Goal: Navigation & Orientation: Find specific page/section

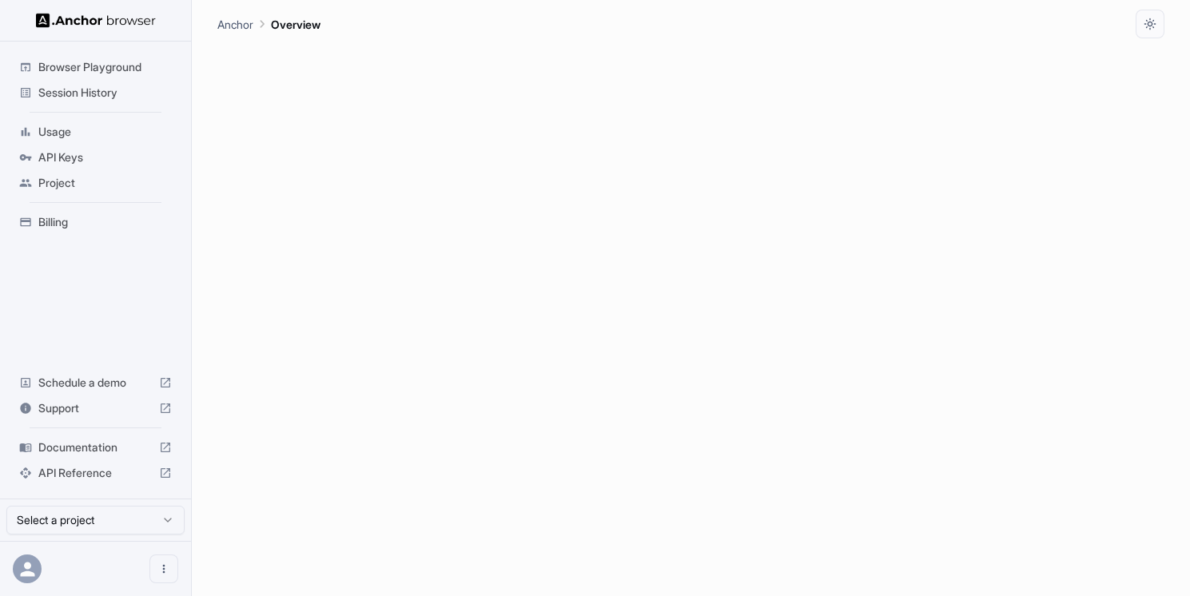
click at [108, 90] on span "Session History" at bounding box center [104, 93] width 133 height 16
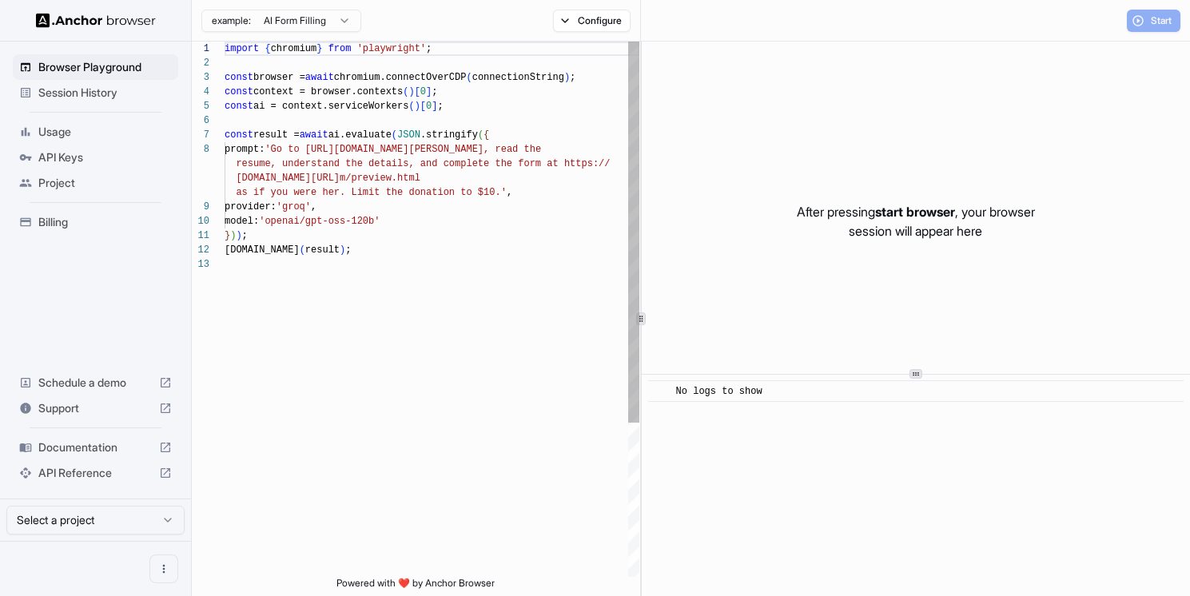
scroll to position [101, 0]
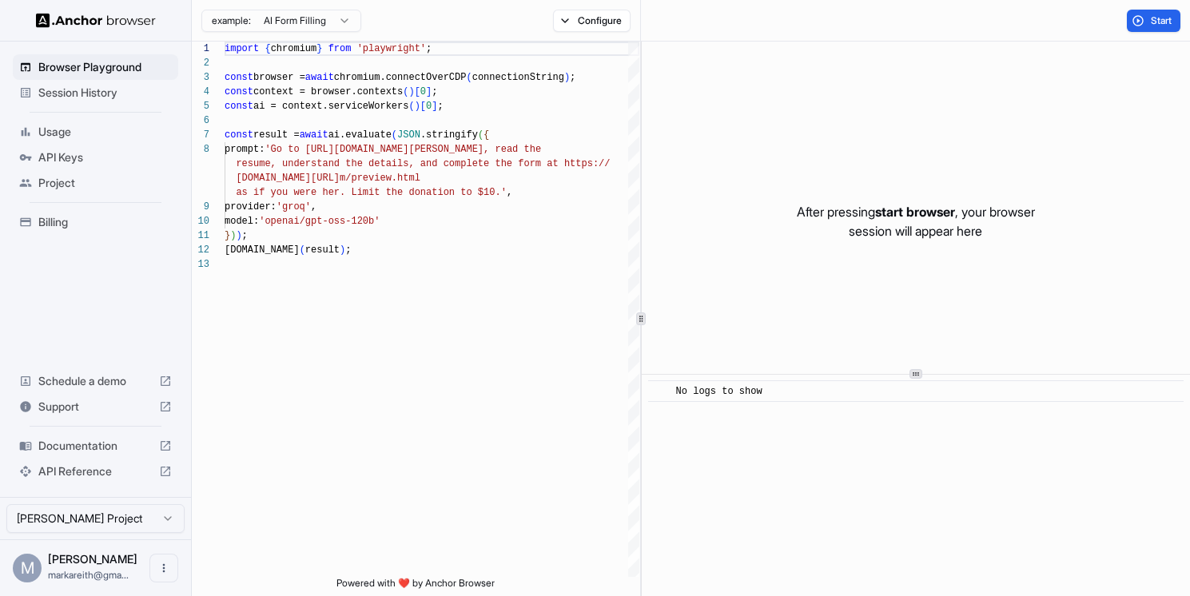
click at [50, 97] on span "Session History" at bounding box center [104, 93] width 133 height 16
